Goal: Task Accomplishment & Management: Complete application form

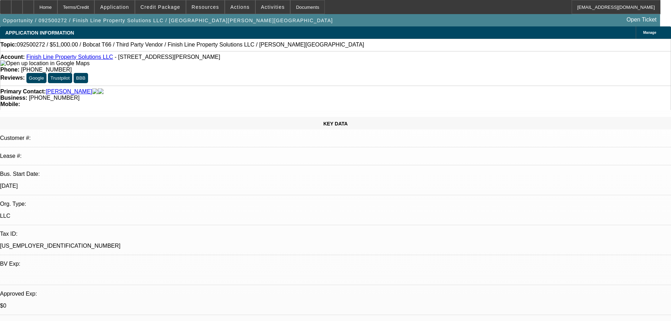
select select "0"
select select "6"
select select "0"
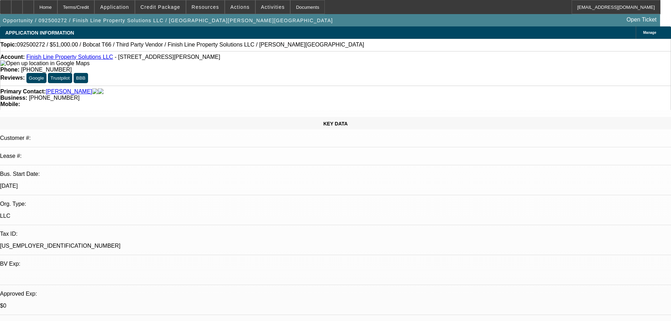
select select "0"
select select "6"
select select "0"
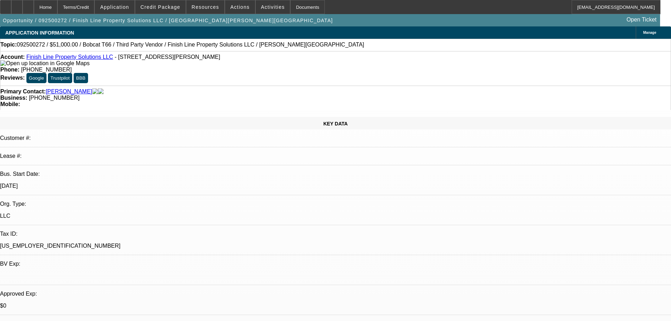
select select "0"
select select "6"
select select "0"
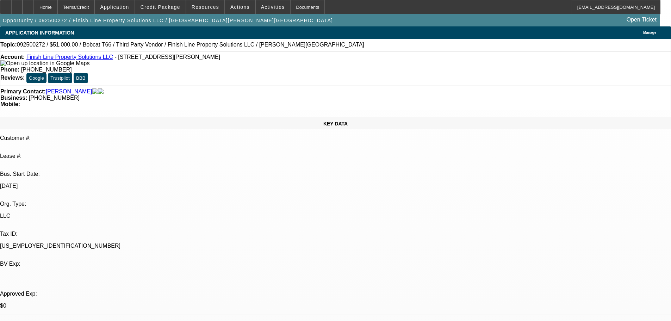
select select "6"
click at [167, 5] on span "Credit Package" at bounding box center [161, 7] width 40 height 6
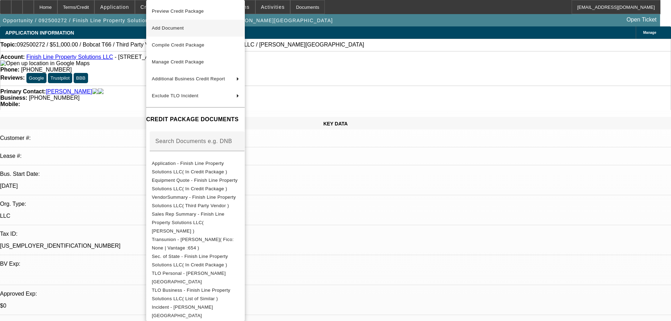
click at [205, 32] on button "Add Document" at bounding box center [195, 28] width 99 height 17
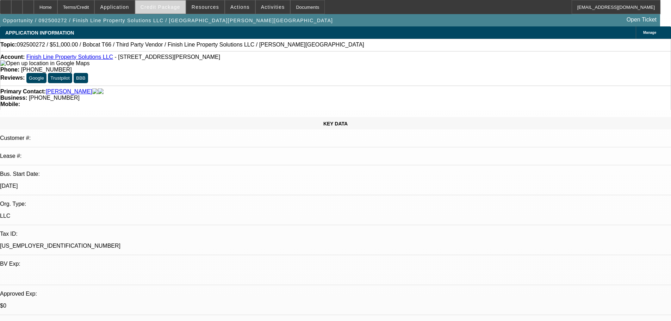
click at [172, 7] on span "Credit Package" at bounding box center [161, 7] width 40 height 6
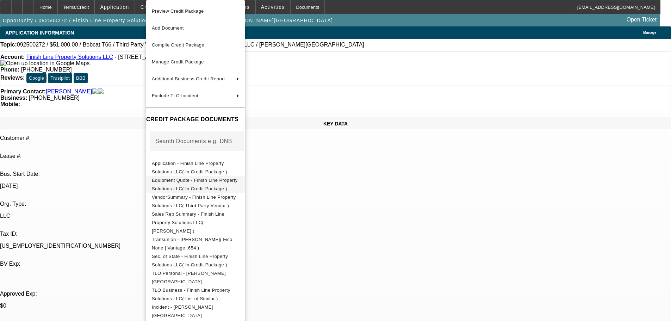
click at [210, 180] on span "Equipment Quote - Finish Line Property Solutions LLC( In Credit Package )" at bounding box center [195, 185] width 86 height 14
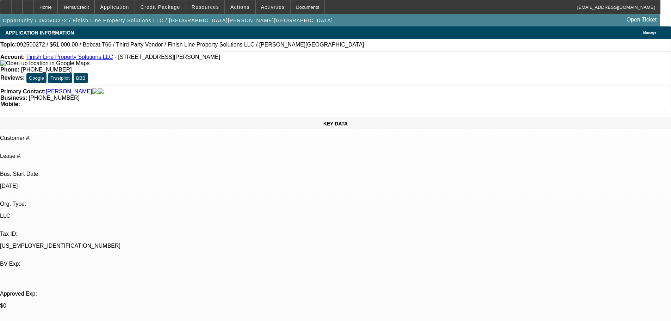
drag, startPoint x: 187, startPoint y: 195, endPoint x: 184, endPoint y: 201, distance: 6.6
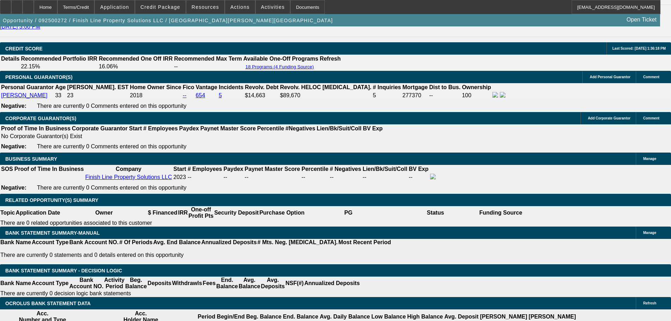
scroll to position [986, 0]
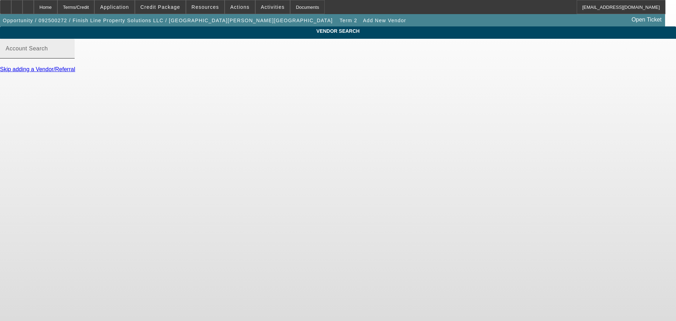
click at [69, 55] on div "Account Search" at bounding box center [37, 49] width 63 height 20
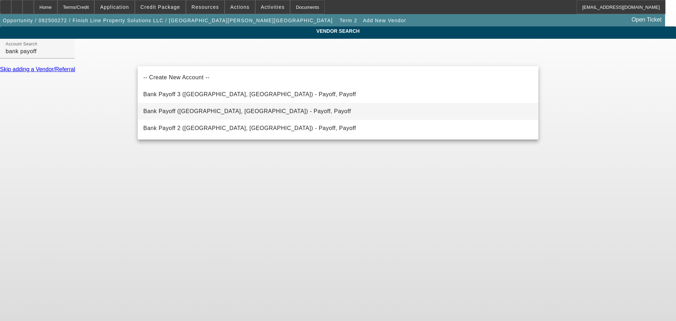
click at [212, 113] on span "Bank Payoff ([GEOGRAPHIC_DATA], [GEOGRAPHIC_DATA]) - Payoff, Payoff" at bounding box center [247, 111] width 208 height 6
type input "Bank Payoff ([GEOGRAPHIC_DATA], [GEOGRAPHIC_DATA]) - Payoff, Payoff"
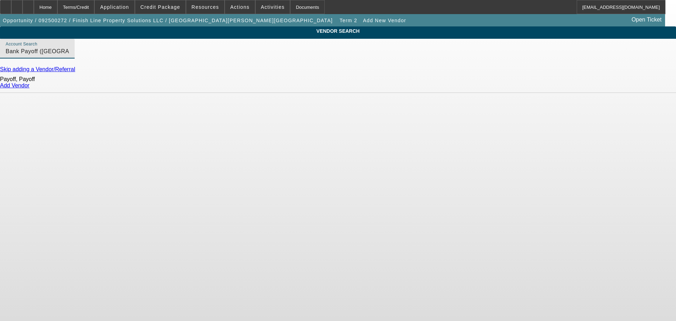
click at [30, 88] on link "Add Vendor" at bounding box center [15, 85] width 30 height 6
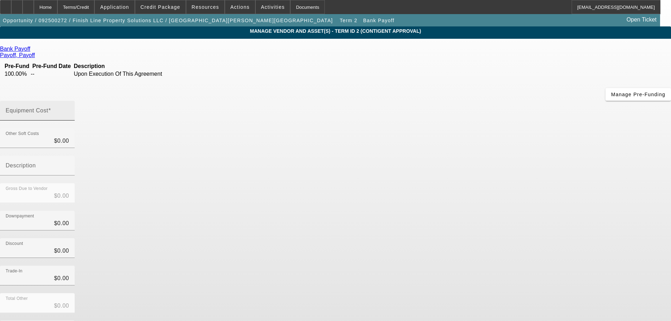
click at [51, 107] on label "Equipment Cost" at bounding box center [28, 110] width 45 height 6
click at [69, 109] on input "Equipment Cost" at bounding box center [37, 113] width 63 height 8
type input "1"
type input "$1.00"
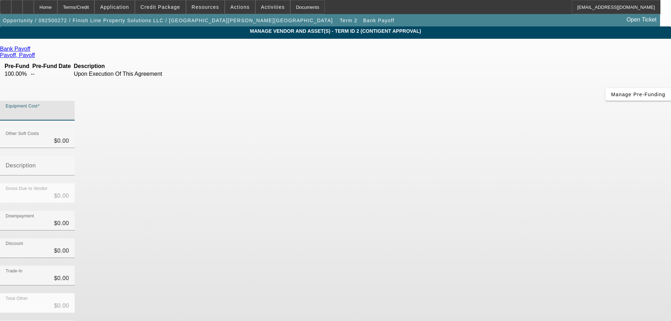
type input "$1.00"
type input "18"
type input "$18.00"
type input "188"
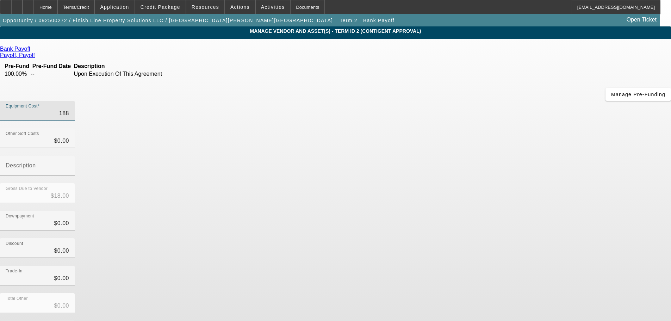
type input "$188.00"
type input "1885"
type input "$1,885.00"
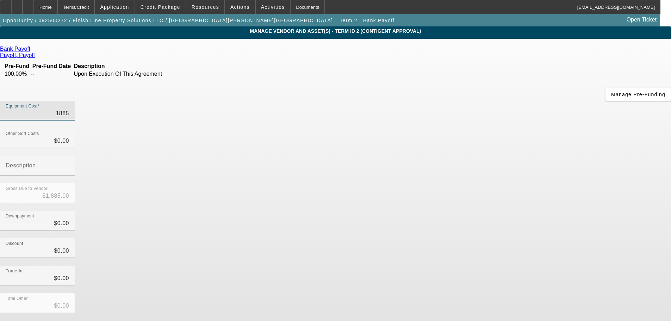
type input "18854"
type input "$18,854.00"
type input "18854.9"
type input "$18,854.90"
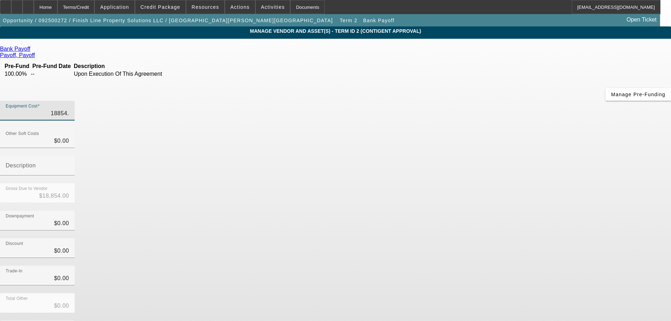
type input "$18,854.90"
type input "18854.96"
type input "$18,854.96"
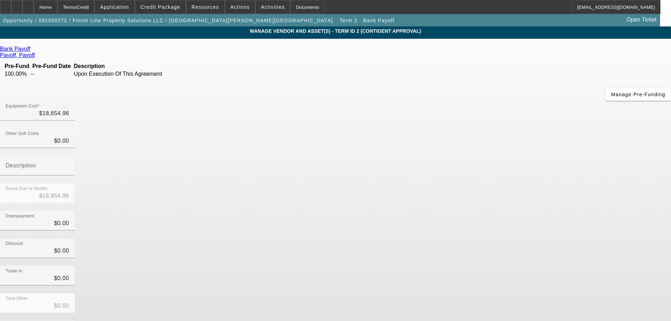
click at [493, 238] on div "Discount $0.00" at bounding box center [335, 251] width 671 height 27
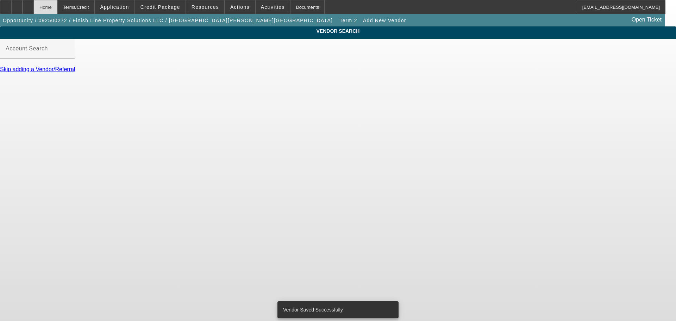
click at [57, 9] on div "Home" at bounding box center [46, 7] width 24 height 14
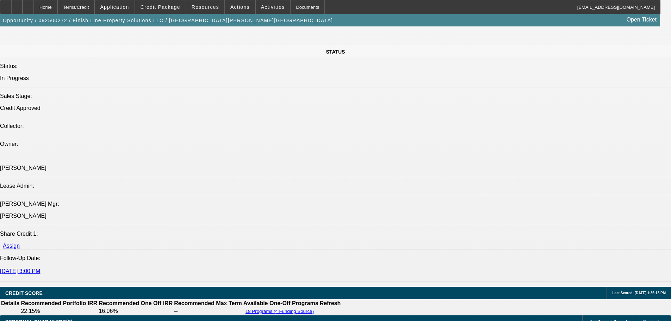
select select "0"
select select "6"
select select "0"
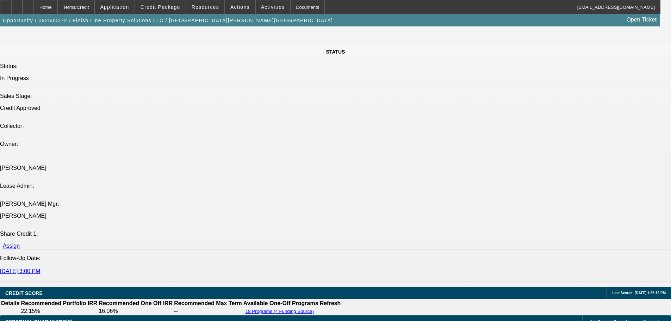
select select "0"
select select "6"
select select "0"
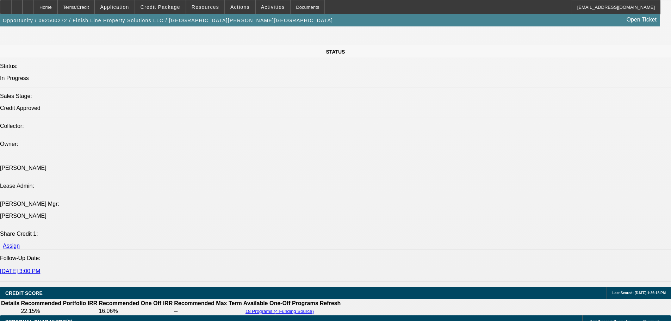
select select "0"
select select "6"
select select "0"
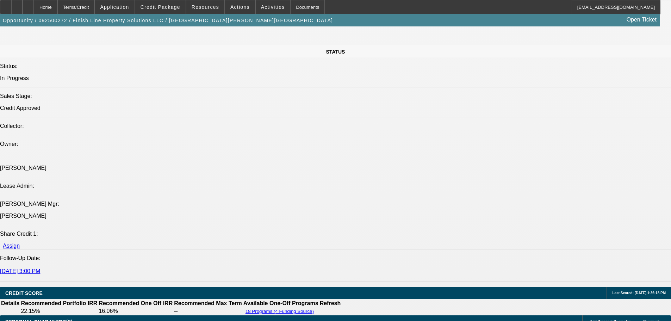
select select "6"
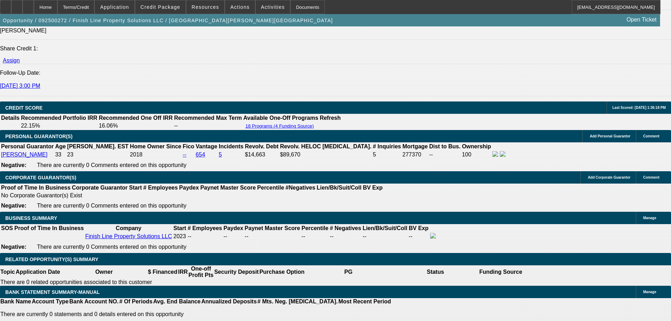
scroll to position [970, 0]
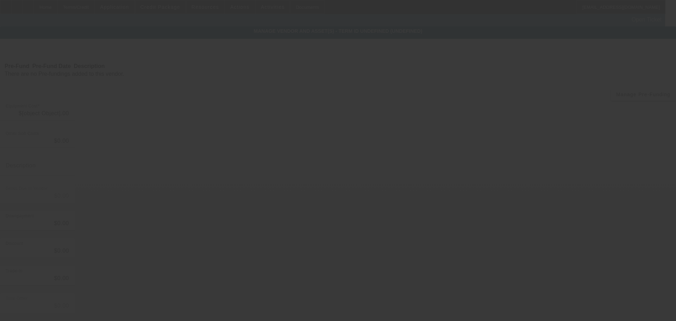
type input "$52,000.00"
type input "$1,000.00"
type input "$51,000.00"
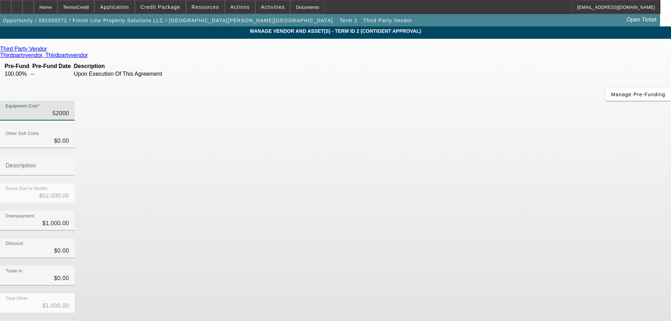
drag, startPoint x: 398, startPoint y: 58, endPoint x: 454, endPoint y: 55, distance: 56.8
click at [454, 101] on div "Equipment Cost 52000" at bounding box center [335, 114] width 671 height 27
click at [174, 8] on span "Credit Package" at bounding box center [161, 7] width 40 height 6
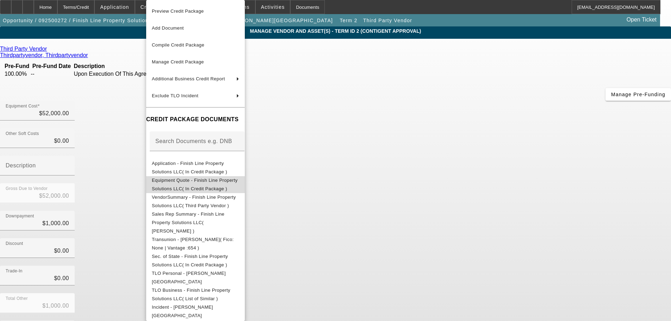
click at [203, 183] on span "Equipment Quote - Finish Line Property Solutions LLC( In Credit Package )" at bounding box center [195, 185] width 86 height 14
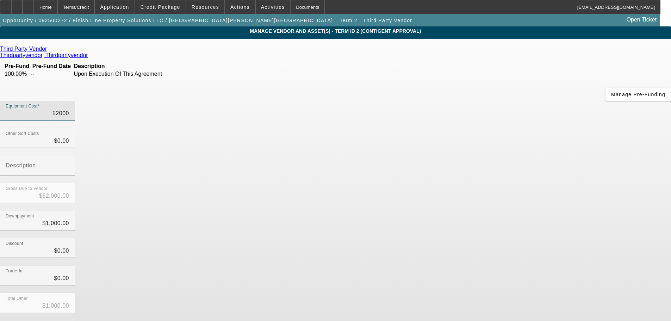
drag, startPoint x: 398, startPoint y: 56, endPoint x: 457, endPoint y: 56, distance: 59.5
click at [457, 101] on div "Equipment Cost 52000" at bounding box center [335, 114] width 671 height 27
type input "3"
type input "$3.00"
type input "$-997.00"
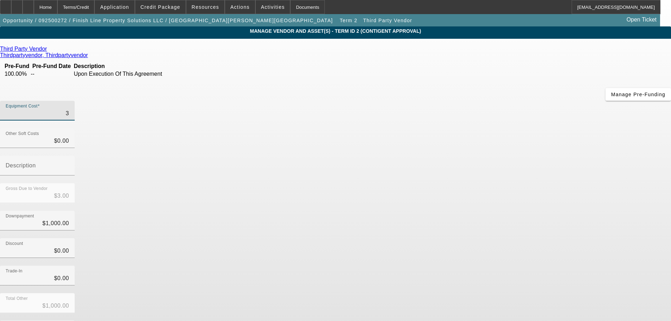
type input "33"
type input "$33.00"
type input "$-967.00"
type input "331"
type input "$331.00"
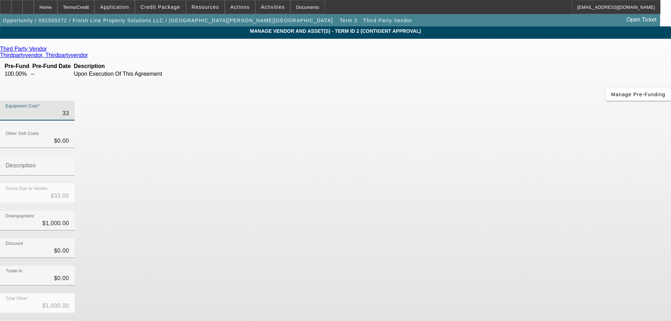
type input "$-669.00"
type input "3314"
type input "$3,314.00"
type input "$2,314.00"
type input "33145"
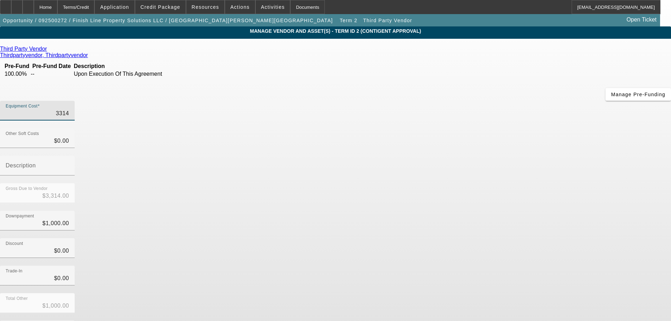
type input "$33,145.00"
type input "$32,145.00"
type input "33145.04"
type input "$33,145.04"
type input "$32,145.04"
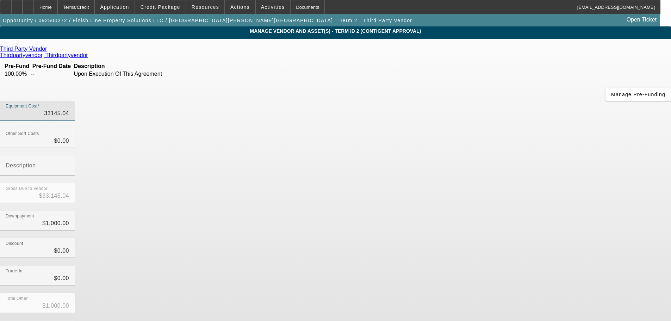
type input "$33,145.04"
click at [506, 238] on div "Discount $0.00" at bounding box center [335, 251] width 671 height 27
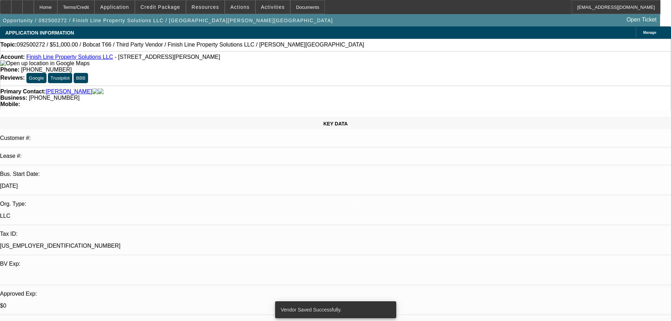
select select "0"
select select "6"
select select "0"
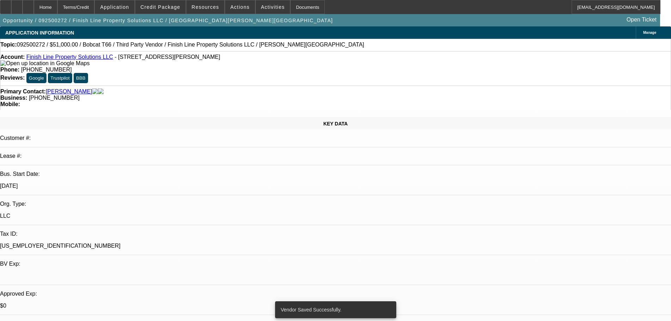
select select "0"
select select "6"
select select "0"
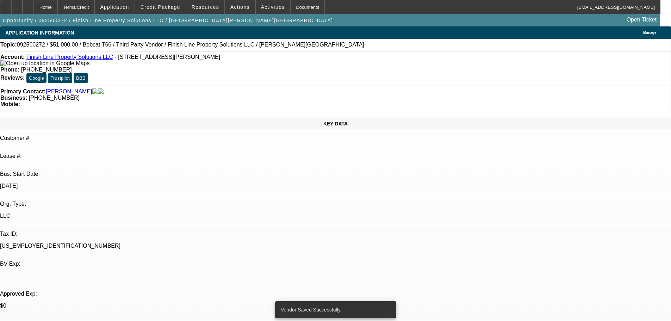
select select "0"
select select "6"
select select "0"
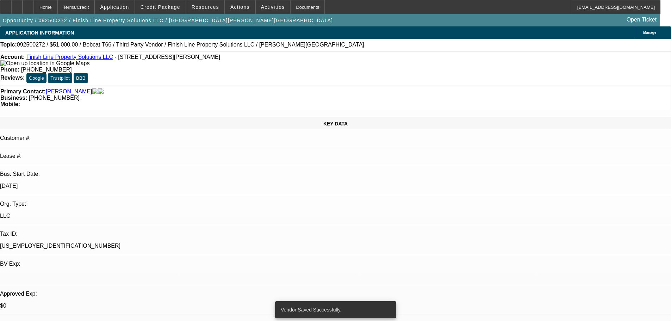
select select "6"
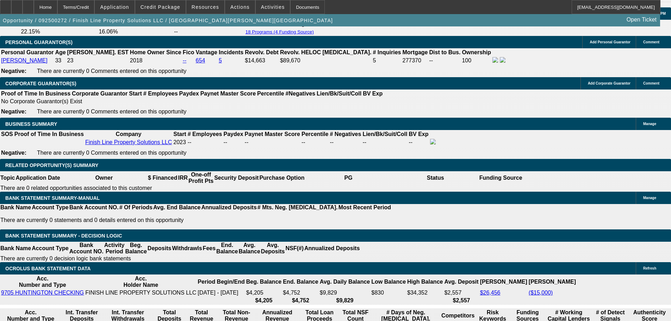
scroll to position [1092, 0]
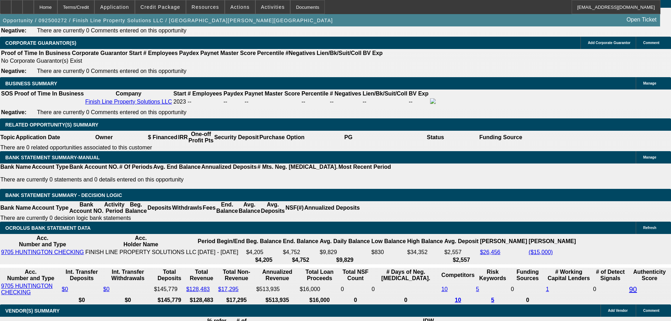
drag, startPoint x: 278, startPoint y: 183, endPoint x: 340, endPoint y: 185, distance: 62.7
type input "12"
type input "UNKNOWN"
type input "1225"
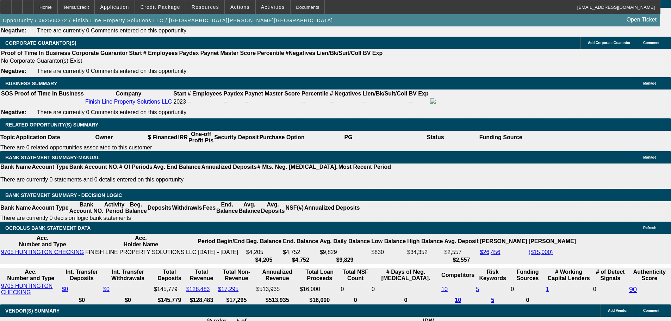
type input "15.4"
type input "$1,225.00"
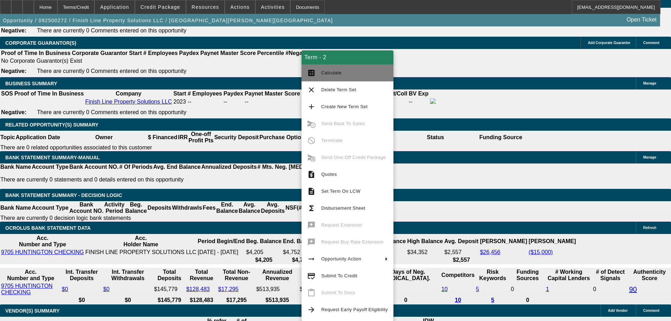
click at [345, 73] on span "Calculate" at bounding box center [354, 73] width 67 height 8
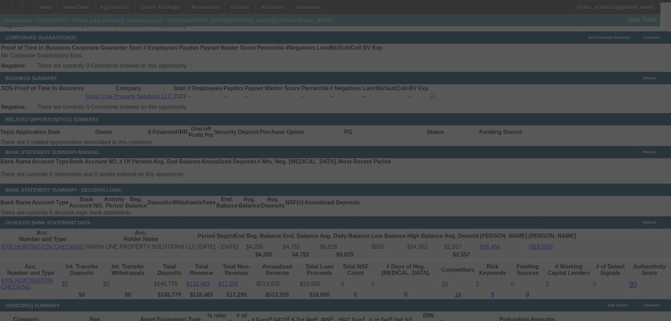
scroll to position [1057, 0]
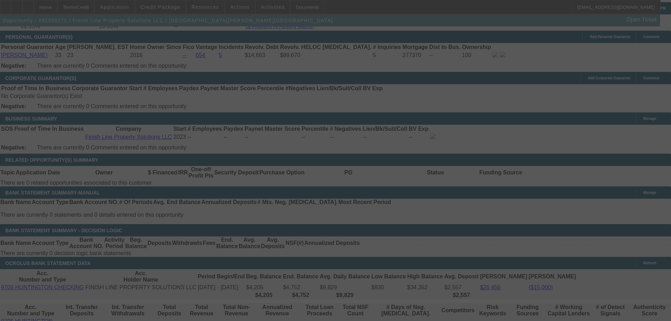
select select "0"
select select "6"
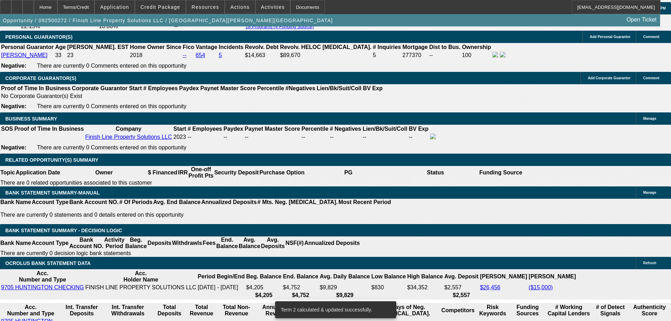
select select "3"
type input "UNKNOWN"
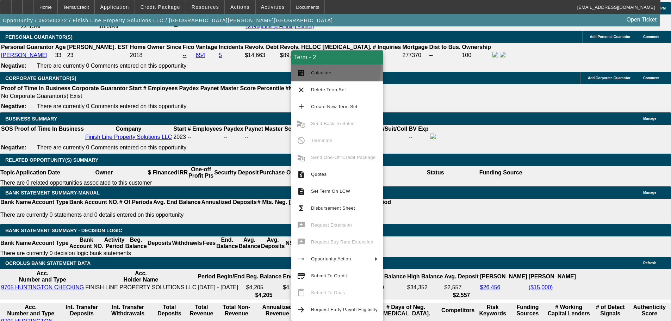
click at [334, 68] on button "calculate Calculate" at bounding box center [337, 72] width 92 height 17
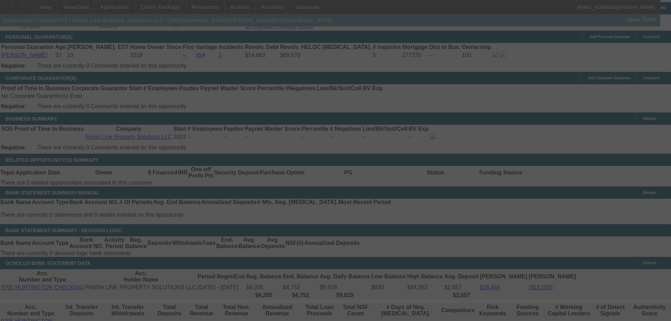
select select "0"
select select "3"
select select "0"
select select "6"
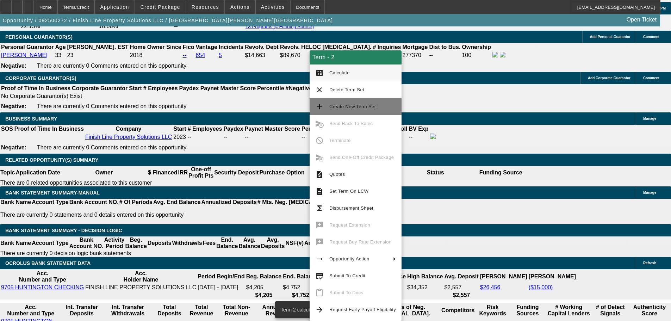
click at [361, 105] on span "Create New Term Set" at bounding box center [352, 106] width 46 height 5
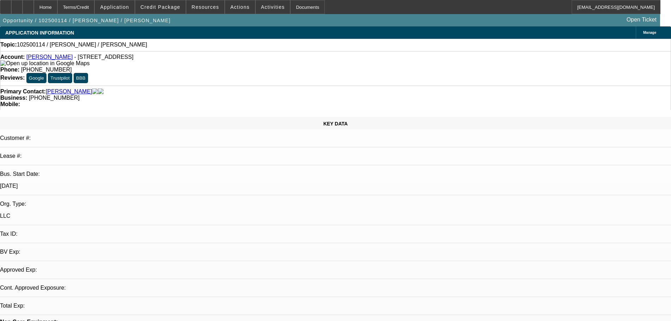
select select "0"
select select "2"
select select "0.1"
select select "4"
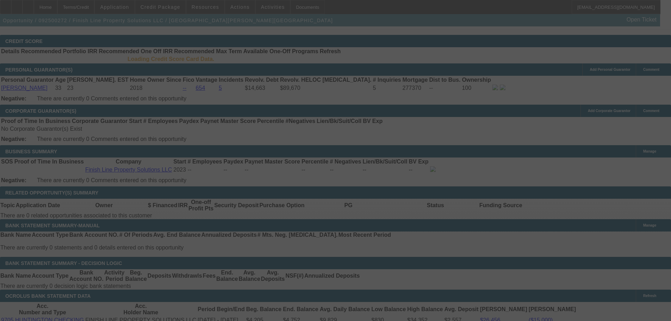
scroll to position [1021, 0]
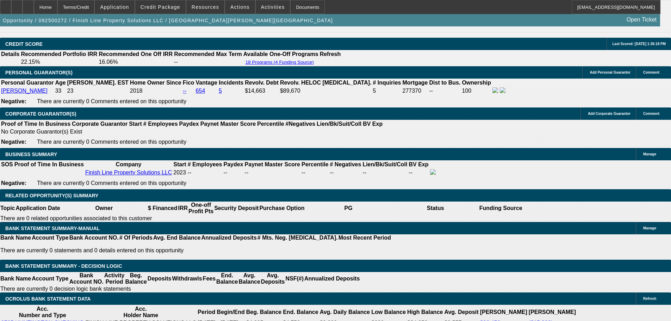
select select "0"
select select "3"
select select "0"
select select "6"
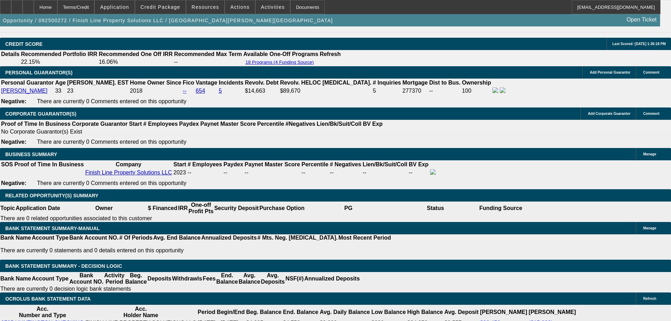
select select "0"
select select "6"
select select "0"
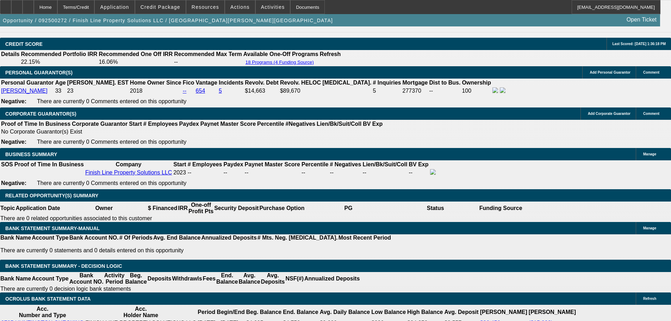
select select "0"
select select "6"
select select "0"
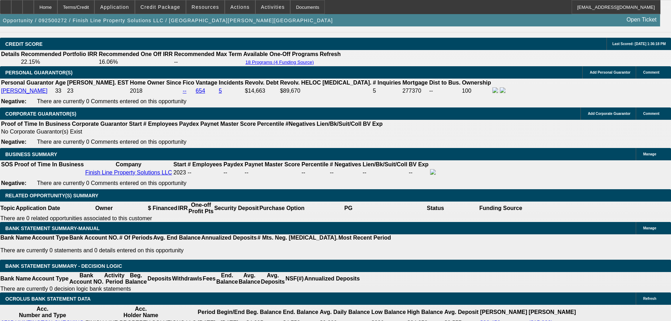
select select "3"
select select "0"
select select "6"
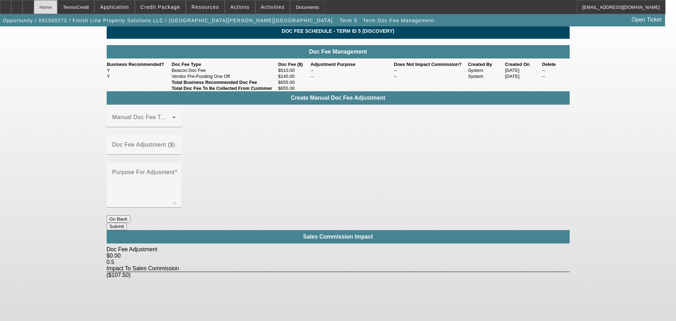
click at [57, 5] on div "Home" at bounding box center [46, 7] width 24 height 14
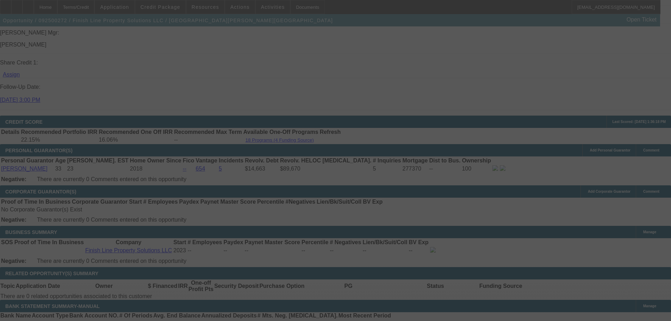
scroll to position [951, 0]
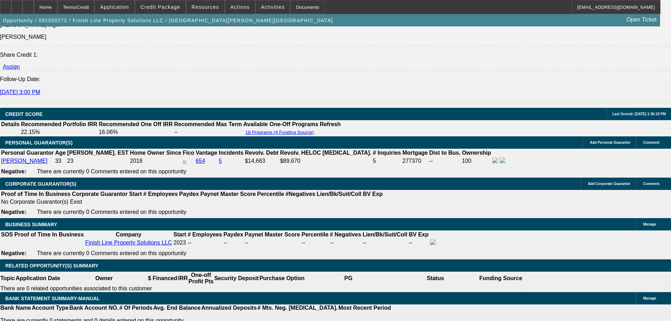
select select "0"
select select "3"
select select "0"
select select "6"
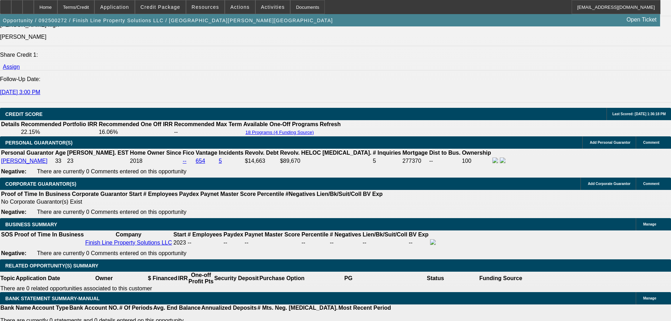
select select "0"
select select "6"
select select "0"
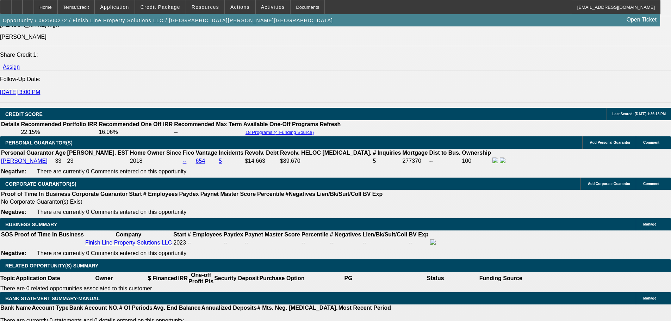
select select "0"
select select "6"
select select "0"
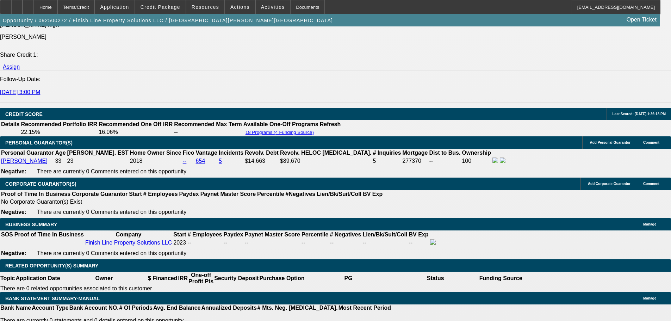
select select "3"
select select "0"
select select "6"
select select "0"
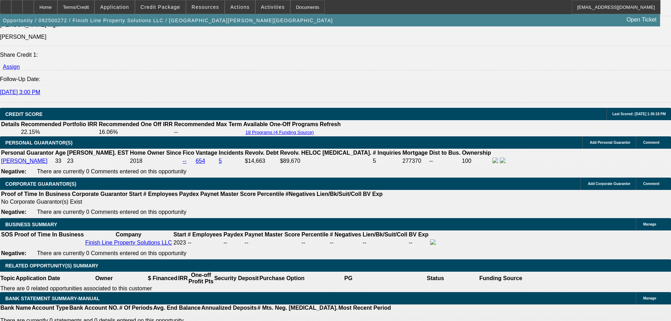
select select "0"
select select "6"
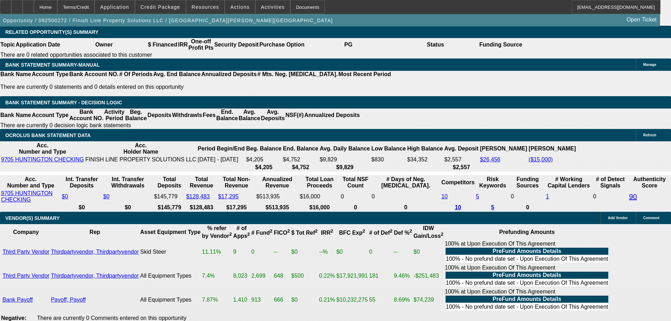
select select "0"
select select "3"
select select "0"
select select "6"
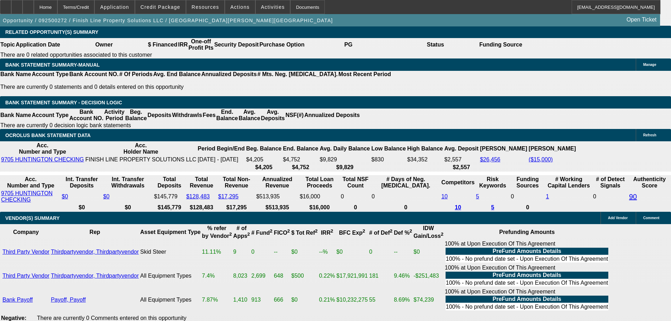
select select "0"
select select "6"
select select "0"
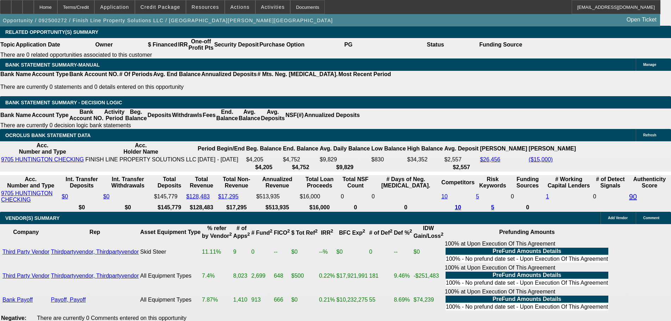
select select "0"
select select "6"
select select "0"
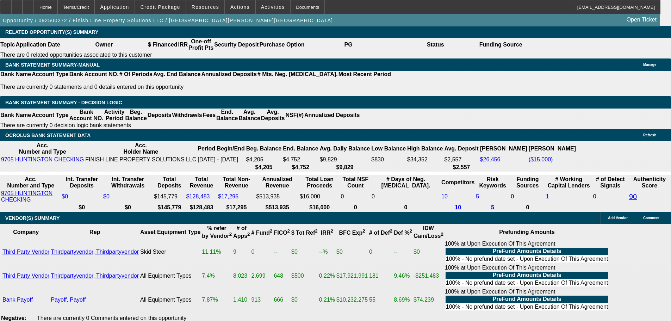
select select "3"
select select "0"
select select "6"
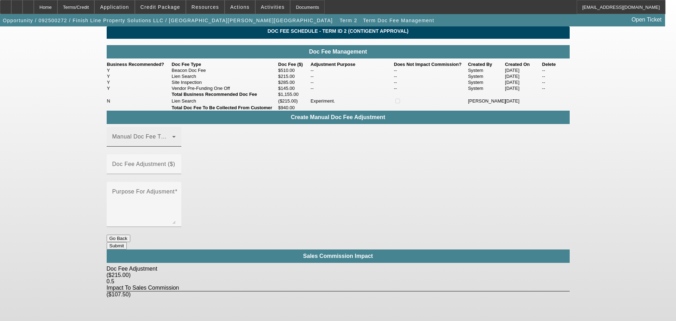
click at [153, 144] on span at bounding box center [142, 139] width 60 height 8
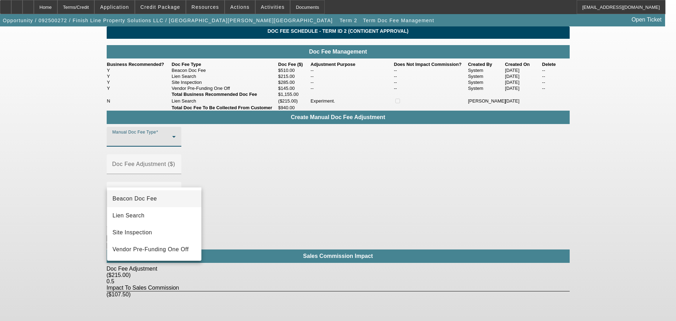
click at [158, 198] on mat-option "Beacon Doc Fee" at bounding box center [154, 198] width 94 height 17
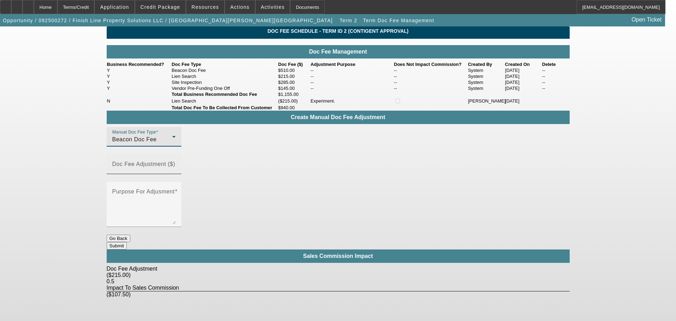
click at [175, 167] on mat-label "Doc Fee Adjustment ($)" at bounding box center [143, 164] width 63 height 6
click at [176, 171] on input "Doc Fee Adjustment ($)" at bounding box center [143, 167] width 63 height 8
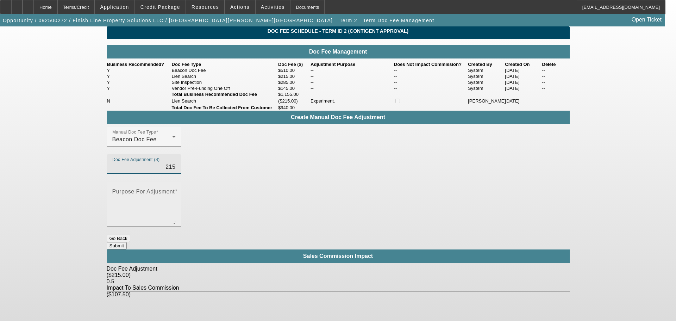
type input "$215.00"
click at [176, 190] on textarea "Purpose For Adjusment" at bounding box center [143, 207] width 63 height 34
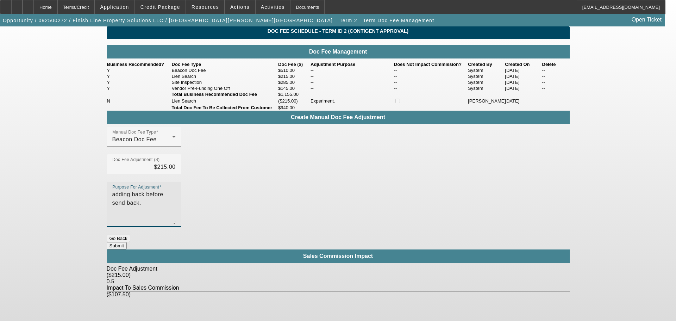
type textarea "adding back before send back."
click at [127, 242] on button "Submit" at bounding box center [117, 245] width 20 height 7
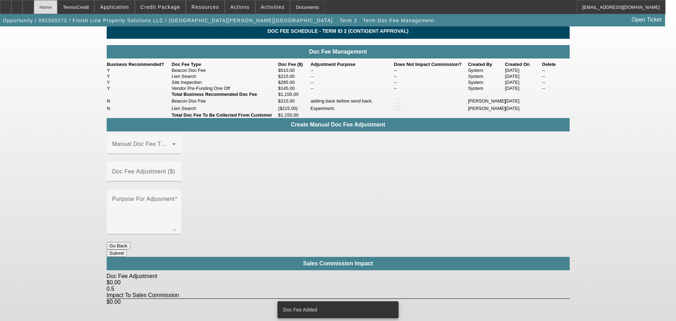
click at [57, 9] on div "Home" at bounding box center [46, 7] width 24 height 14
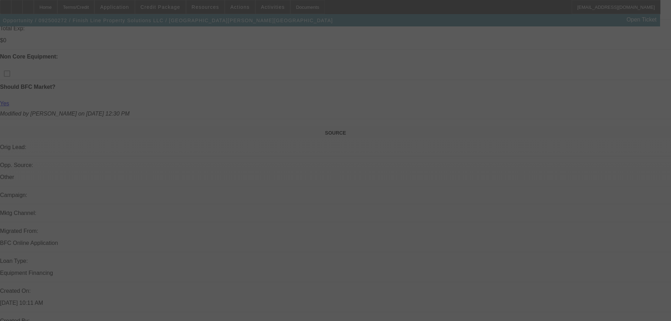
scroll to position [385, 0]
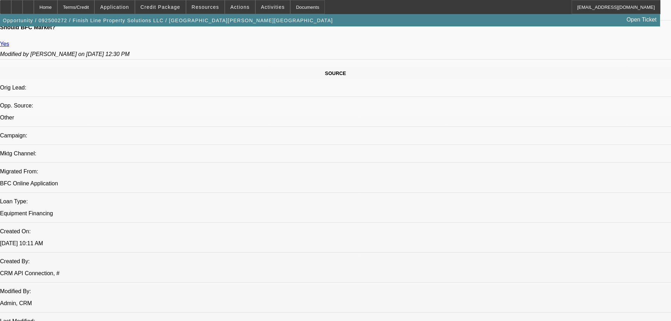
select select "0"
select select "3"
select select "0"
select select "6"
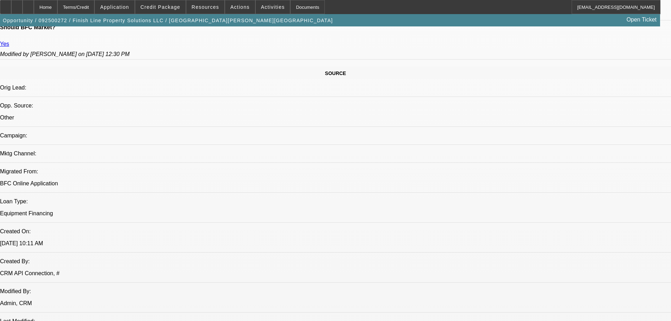
select select "0"
select select "6"
select select "0"
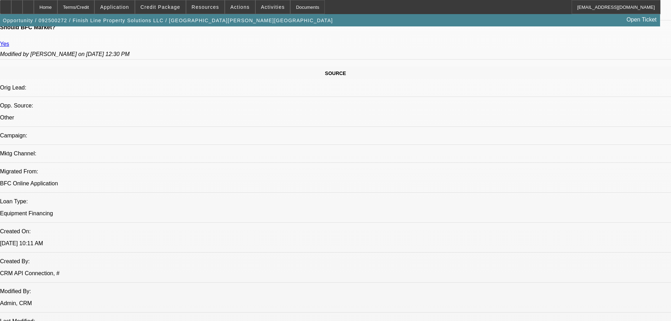
select select "0"
select select "6"
select select "0"
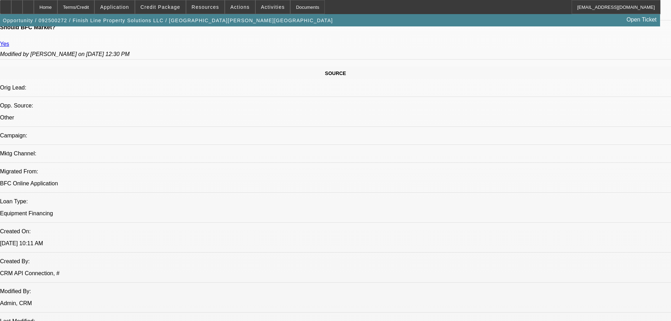
select select "3"
select select "0"
select select "6"
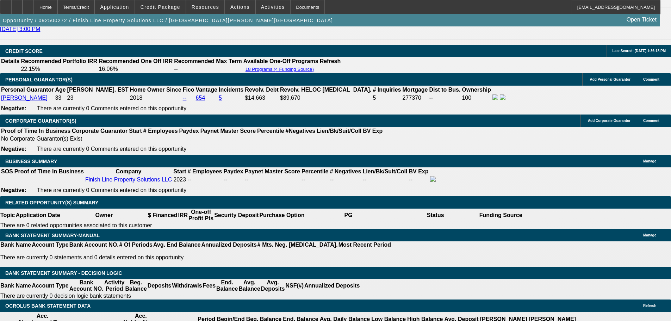
scroll to position [948, 0]
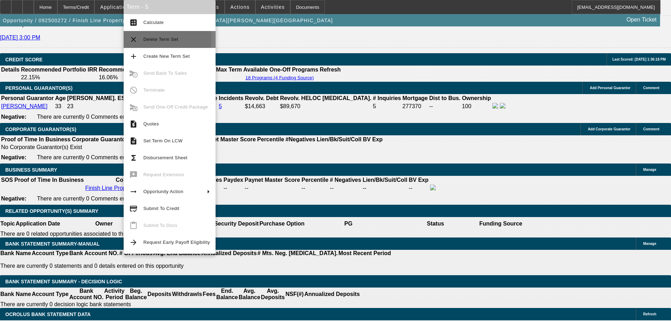
click at [165, 39] on span "Delete Term Set" at bounding box center [160, 39] width 35 height 5
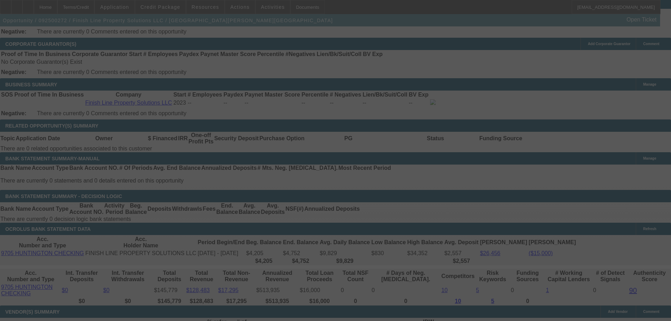
scroll to position [1147, 0]
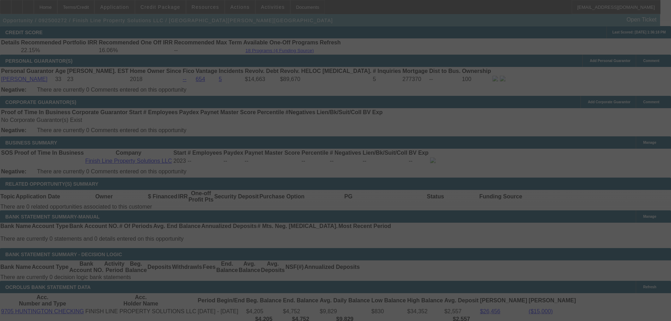
scroll to position [1030, 0]
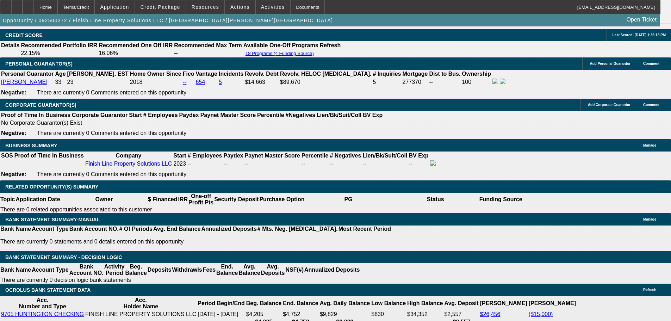
select select "0"
select select "6"
select select "0"
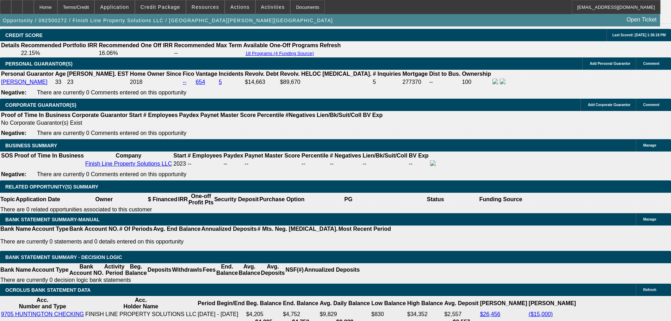
select select "0"
select select "6"
select select "0"
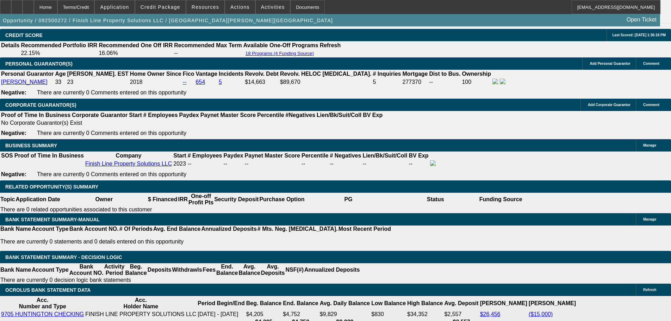
select select "3"
select select "0"
select select "6"
select select "0"
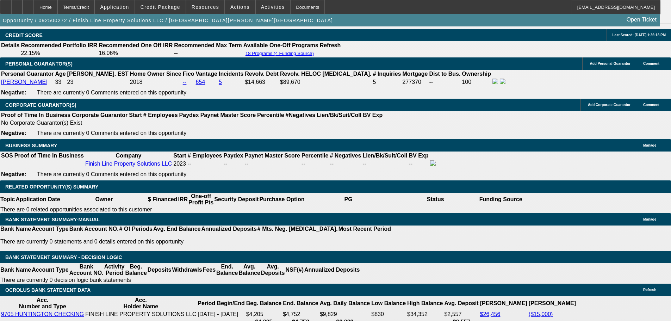
select select "0"
select select "6"
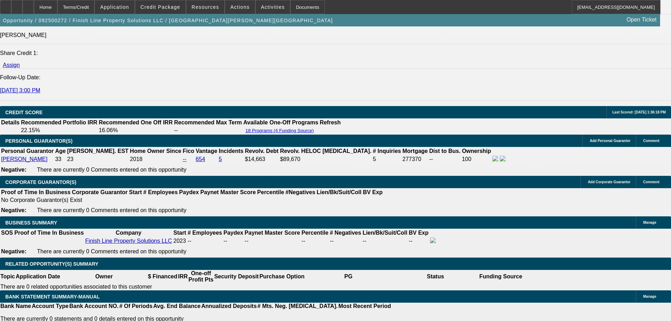
scroll to position [953, 0]
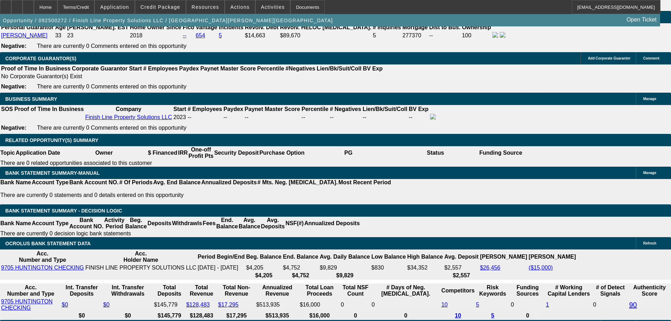
scroll to position [975, 0]
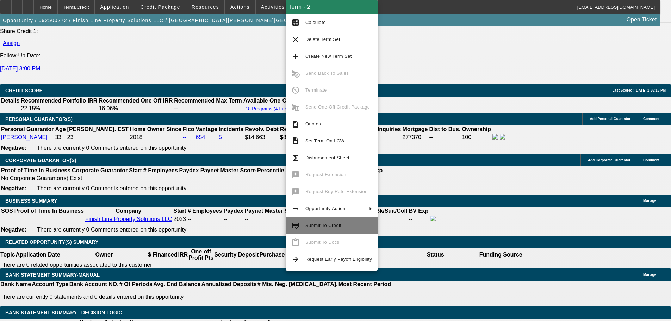
click at [314, 224] on span "Submit To Credit" at bounding box center [323, 225] width 36 height 5
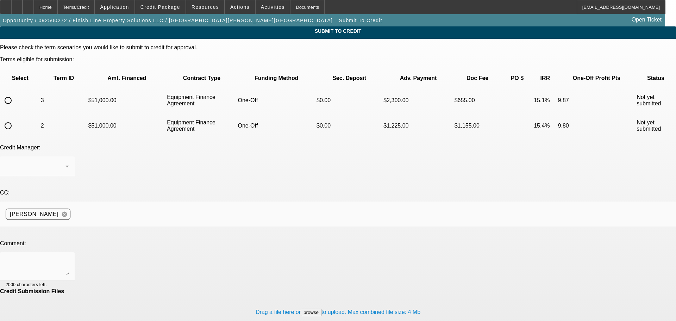
click at [15, 119] on input "radio" at bounding box center [8, 126] width 14 height 14
radio input "true"
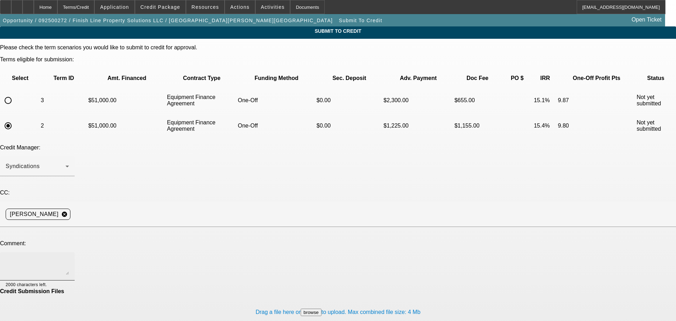
click at [69, 258] on textarea at bounding box center [37, 266] width 63 height 17
click at [69, 258] on textarea "Hey guys, articles of organization attached, also got a revised invoice in--wil…" at bounding box center [37, 266] width 63 height 17
click at [69, 252] on div "Hey guys, articles of organization attached, also got a revised invoice in--wil…" at bounding box center [37, 266] width 63 height 28
click at [69, 258] on textarea "Hey guys, articles of organization attached, also got a revised invoice in--wil…" at bounding box center [37, 266] width 63 height 17
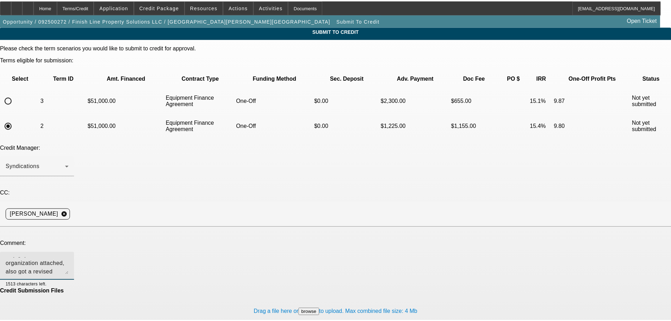
scroll to position [15, 0]
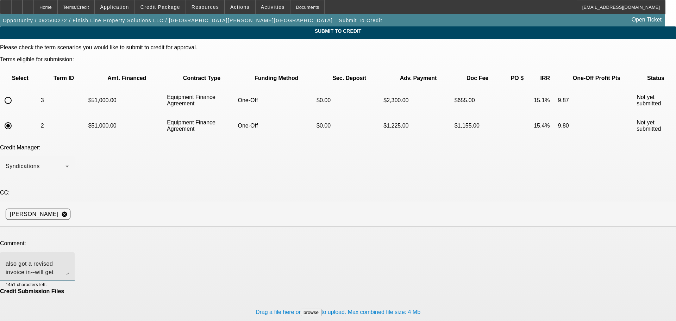
type textarea "Hey guys, articles of organization attached, also got a revised invoice in--wil…"
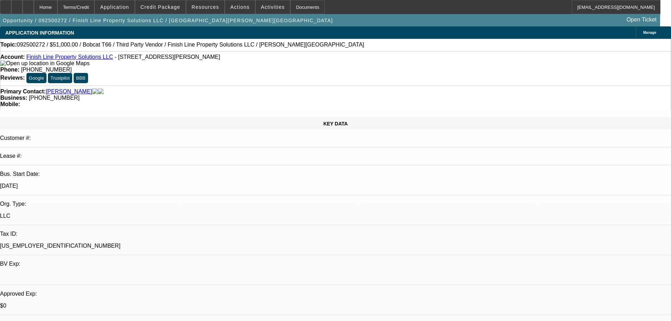
select select "0"
select select "6"
select select "0"
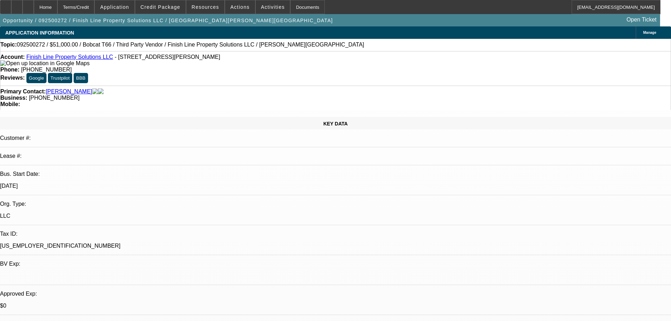
select select "0"
select select "6"
select select "0"
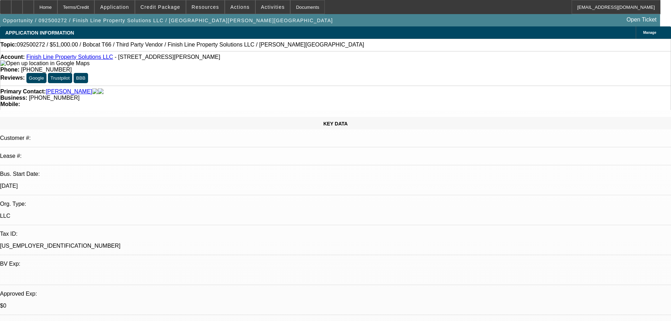
select select "3"
select select "0"
select select "6"
select select "0"
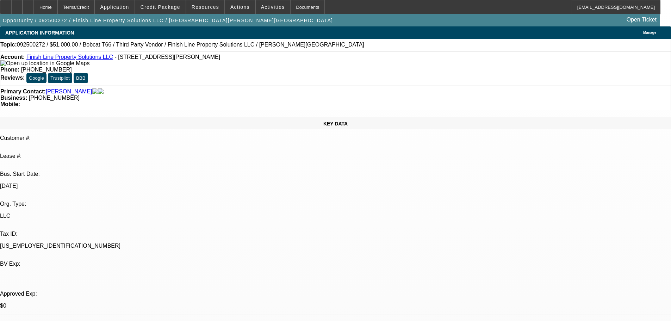
select select "0"
select select "6"
